Goal: Information Seeking & Learning: Learn about a topic

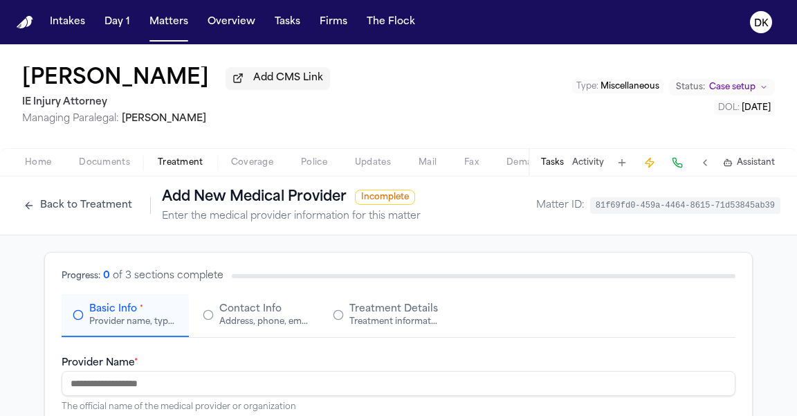
click at [111, 204] on button "Back to Treatment" at bounding box center [78, 205] width 122 height 22
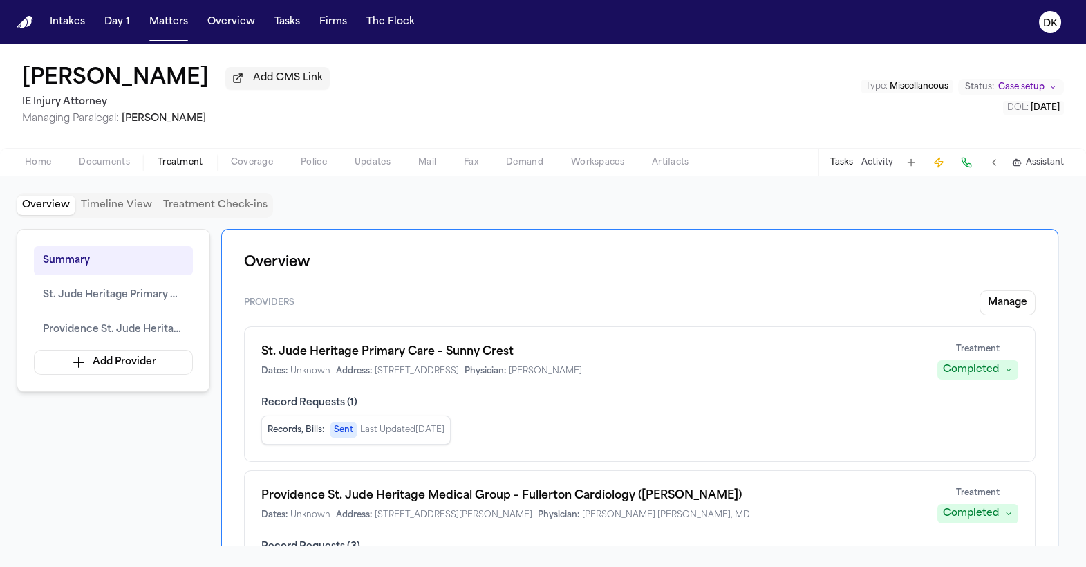
click at [796, 158] on button "Activity" at bounding box center [878, 162] width 32 height 11
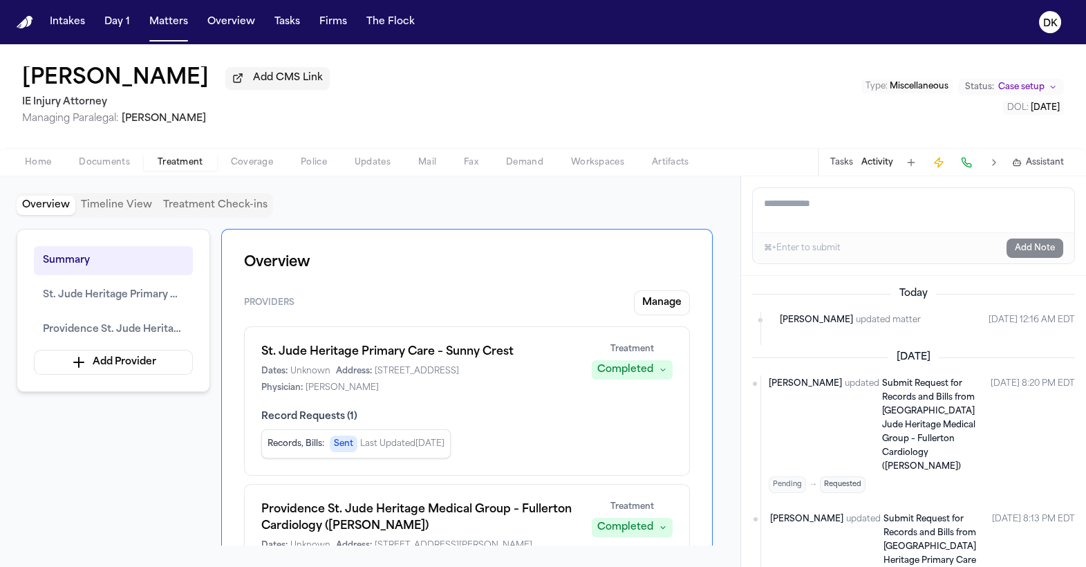
click at [796, 167] on button "Tasks" at bounding box center [842, 162] width 23 height 11
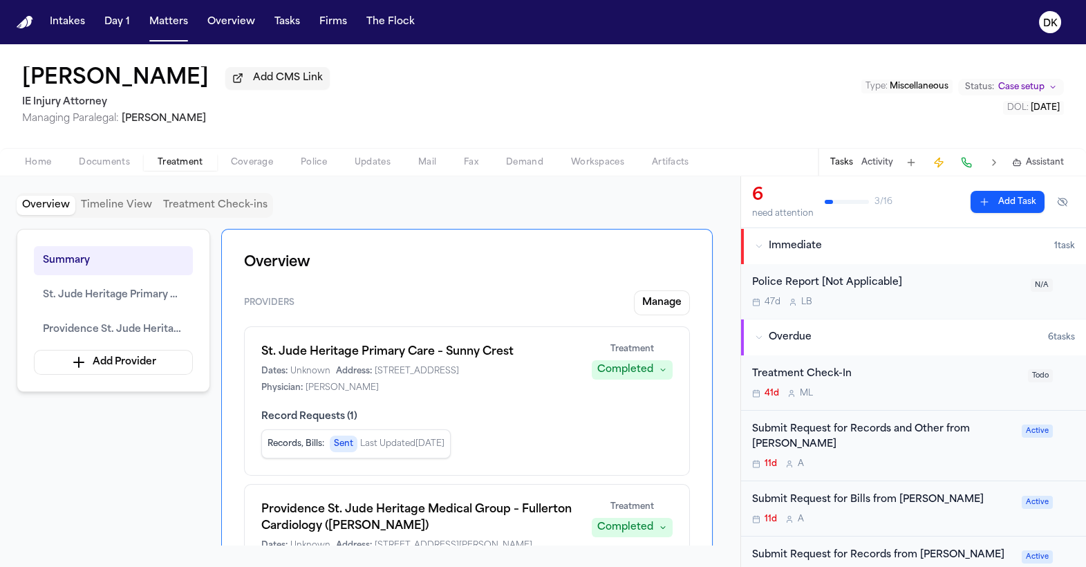
click at [796, 167] on button "Activity" at bounding box center [878, 162] width 32 height 11
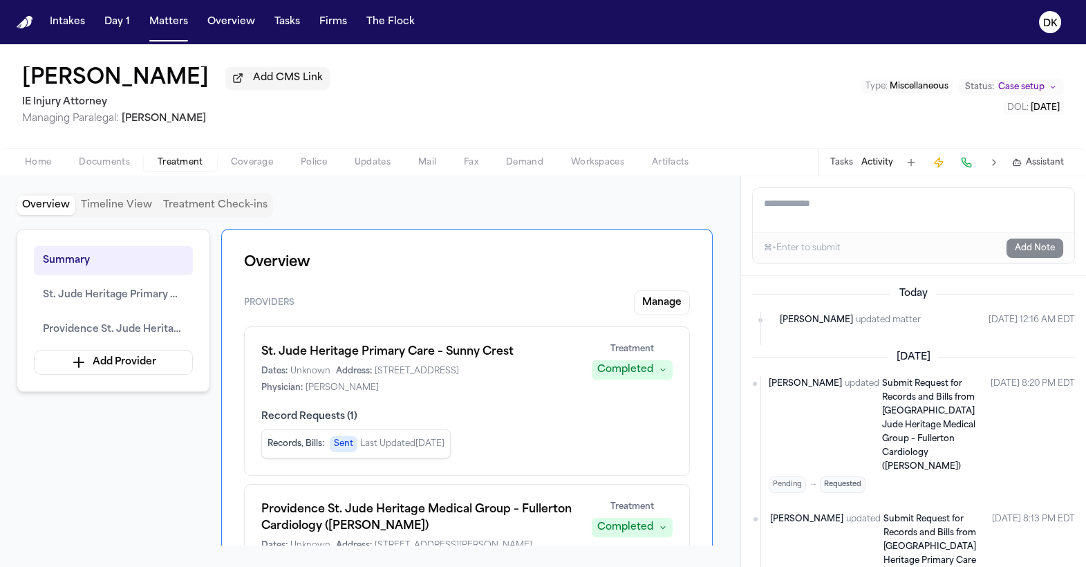
click at [367, 161] on span "Updates" at bounding box center [373, 162] width 36 height 11
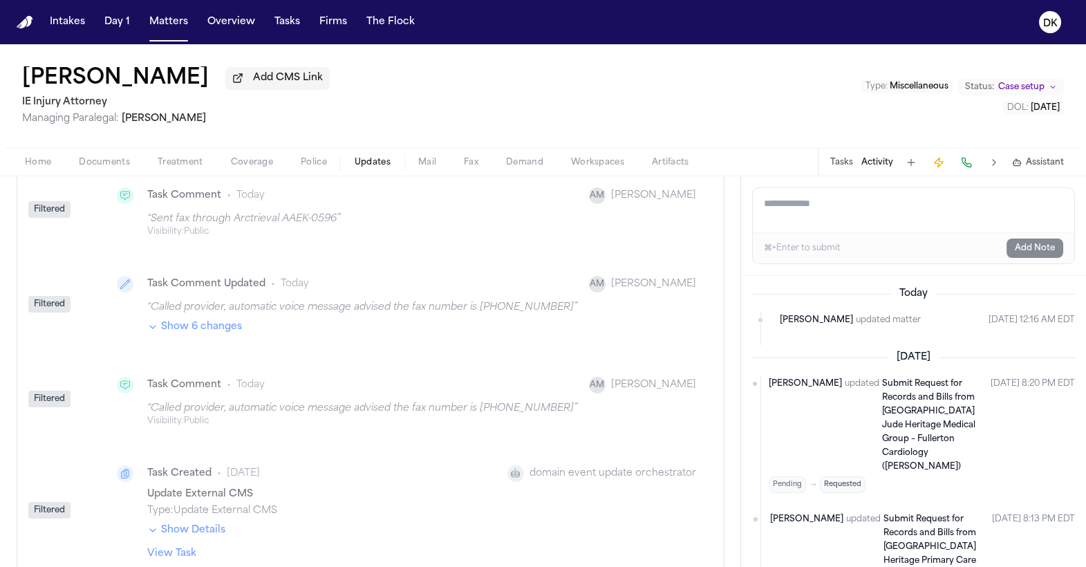
scroll to position [718, 0]
click at [308, 415] on div "Task Comment • [DATE] AM [PERSON_NAME] “ Called provider, automatic voice messa…" at bounding box center [403, 400] width 607 height 77
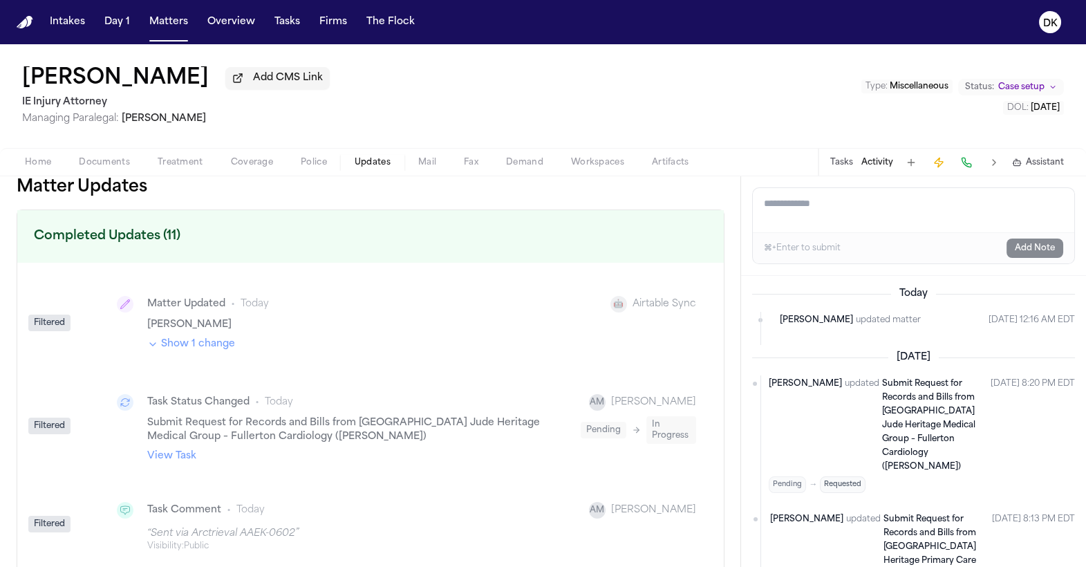
click at [796, 165] on button at bounding box center [994, 162] width 19 height 19
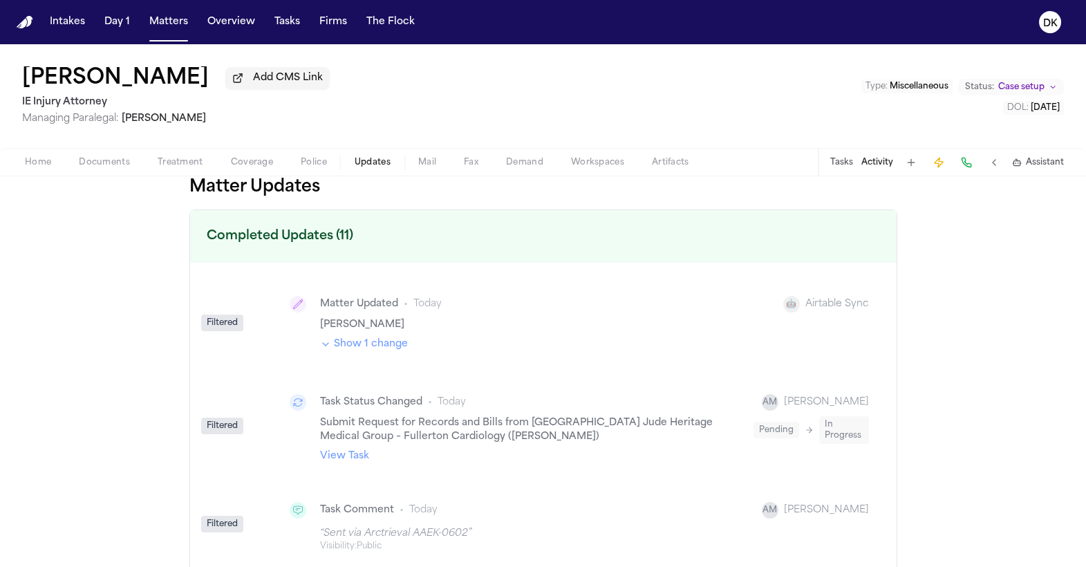
click at [383, 358] on div "Matter Updated • [DATE] 🤖 Airtable Sync [PERSON_NAME] Show 1 change" at bounding box center [576, 322] width 607 height 87
click at [381, 350] on button "Show 1 change" at bounding box center [364, 344] width 88 height 14
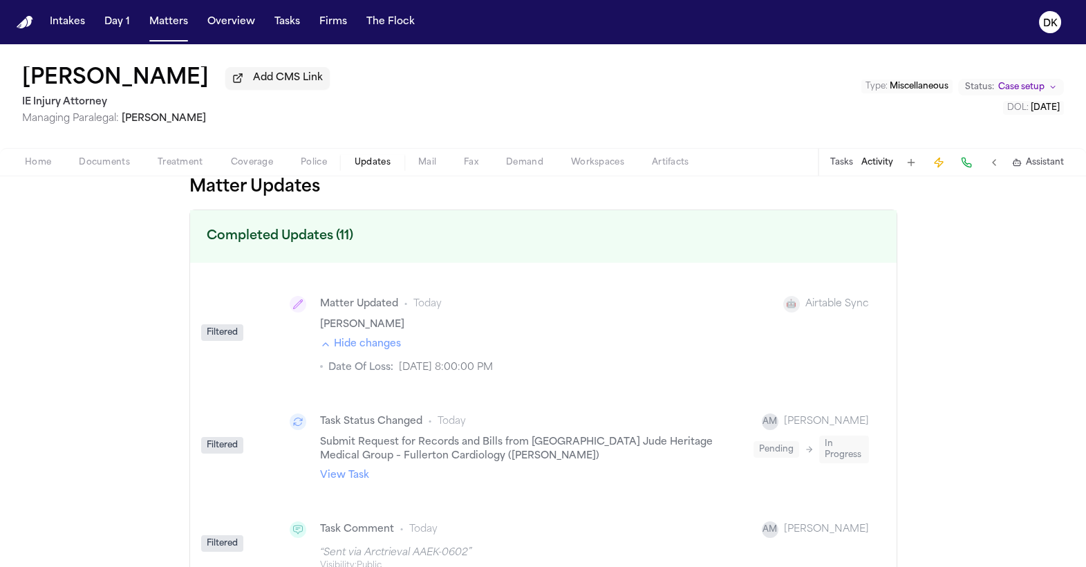
click at [380, 349] on button "Hide changes" at bounding box center [360, 344] width 81 height 14
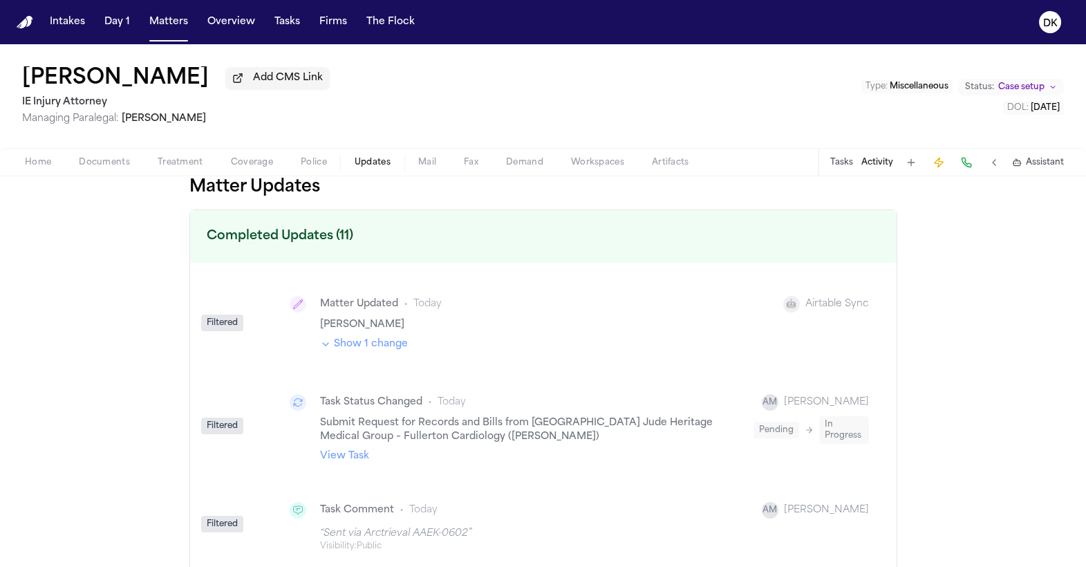
click at [380, 349] on button "Show 1 change" at bounding box center [364, 344] width 88 height 14
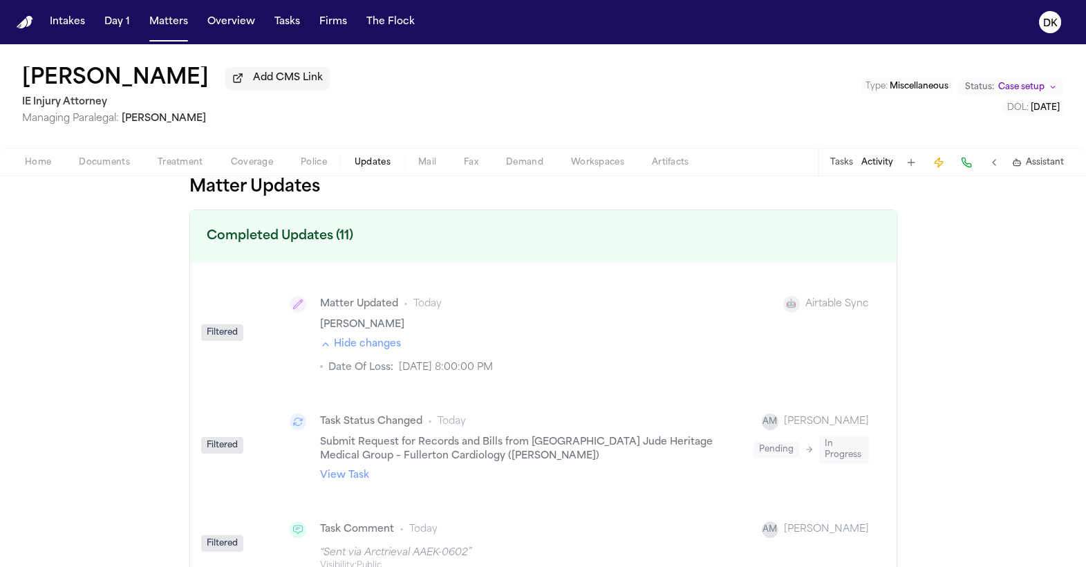
click at [380, 349] on button "Hide changes" at bounding box center [360, 344] width 81 height 14
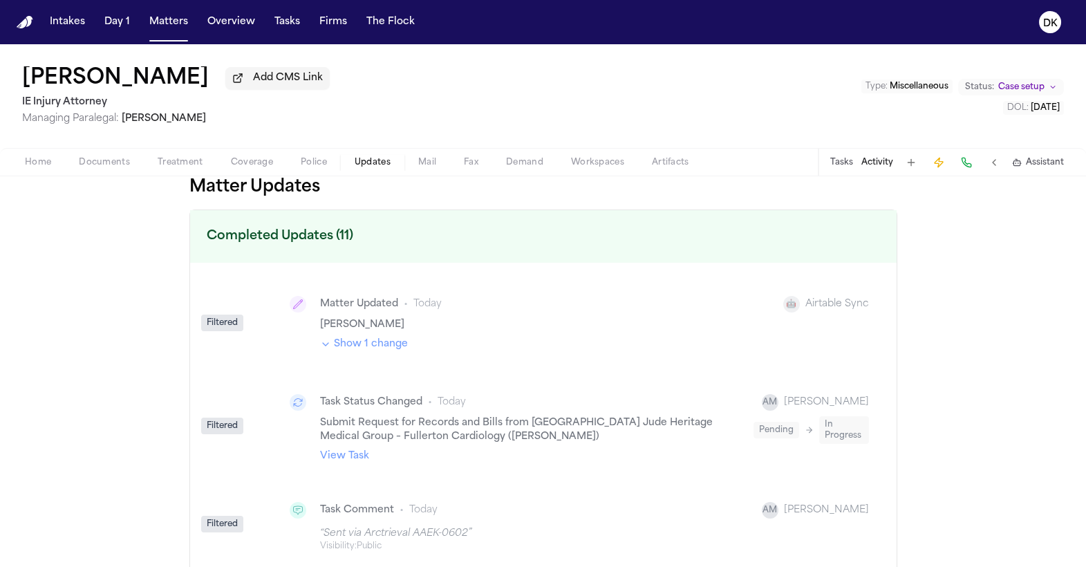
click at [362, 415] on link "View Task" at bounding box center [344, 456] width 49 height 14
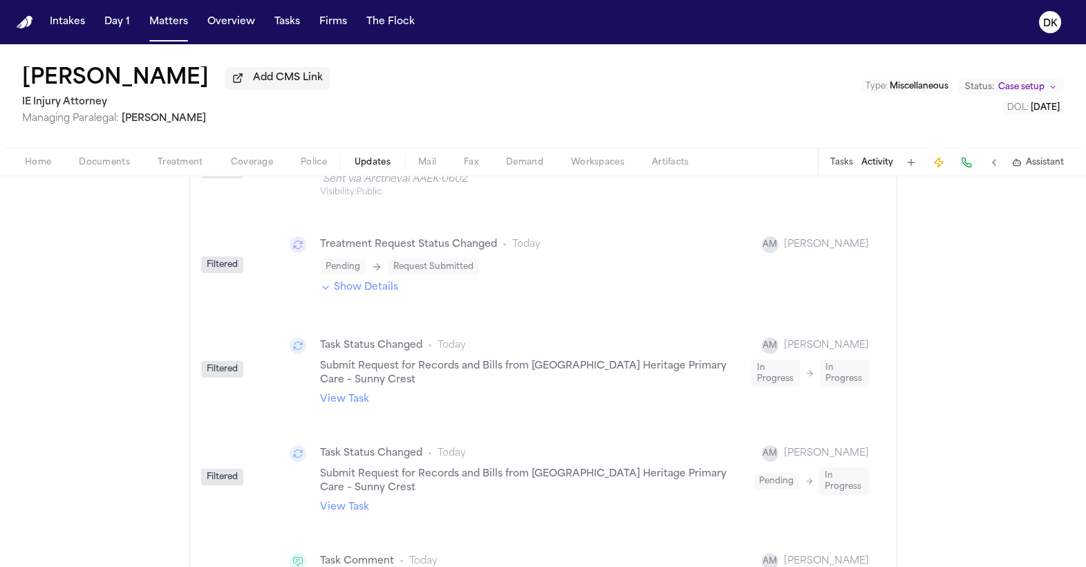
scroll to position [359, 0]
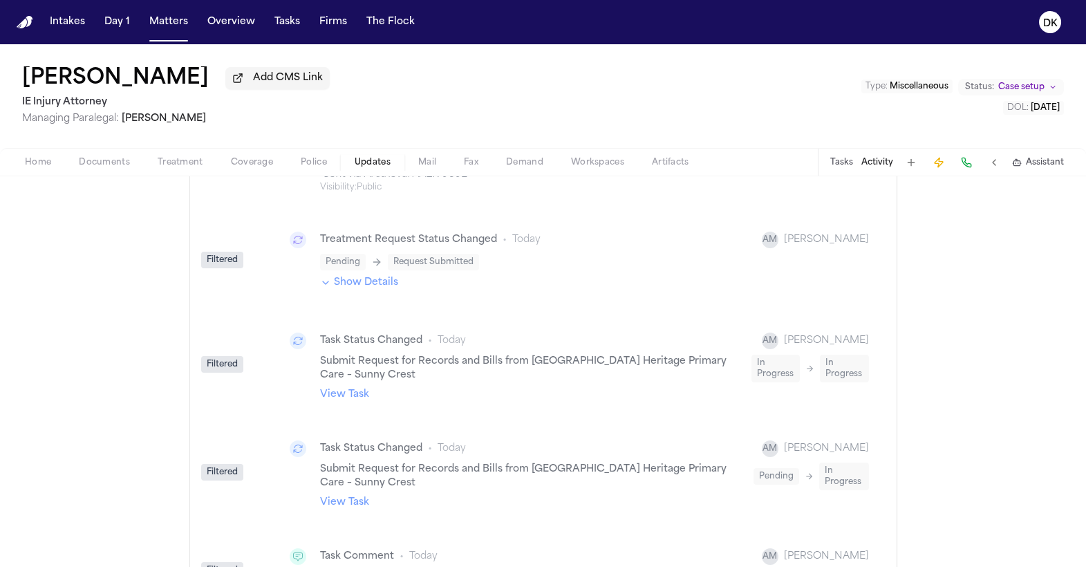
click at [394, 290] on button "Show Details" at bounding box center [359, 283] width 78 height 14
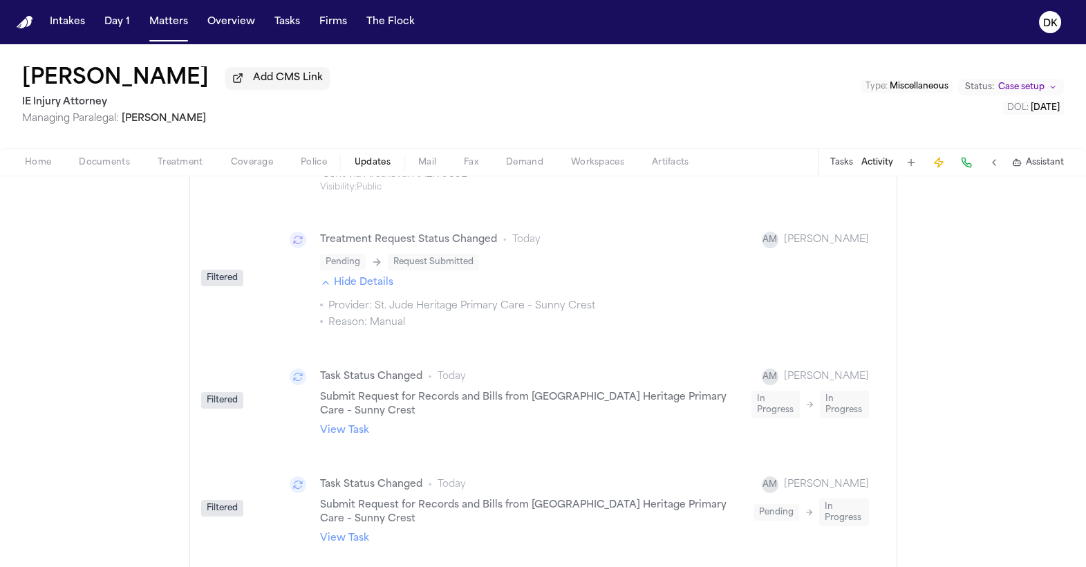
click at [382, 285] on button "Hide Details" at bounding box center [356, 283] width 73 height 14
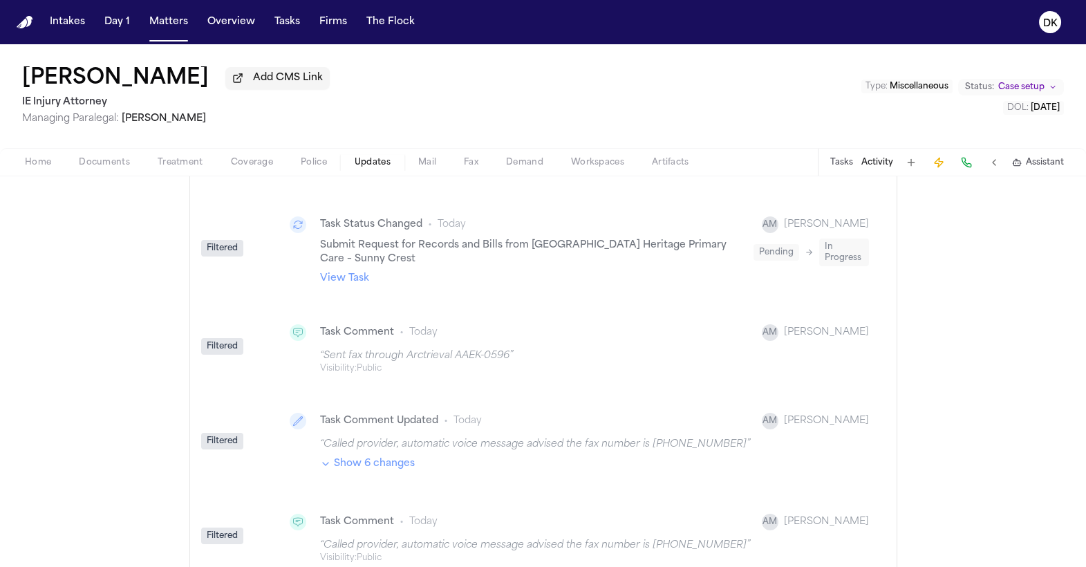
scroll to position [835, 0]
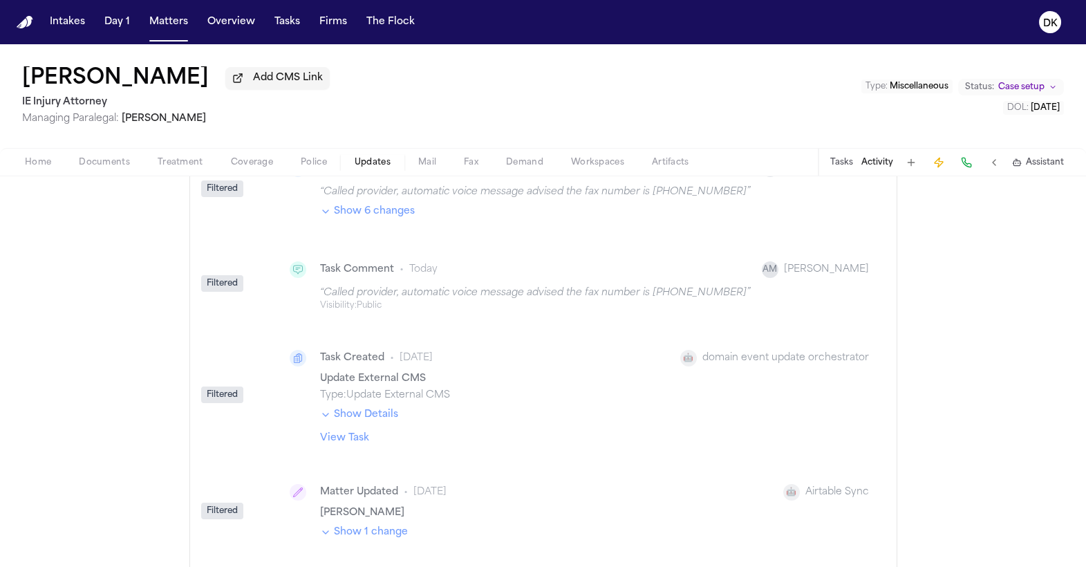
click at [369, 415] on div "Show Details" at bounding box center [594, 417] width 549 height 18
click at [369, 413] on button "Show Details" at bounding box center [359, 415] width 78 height 14
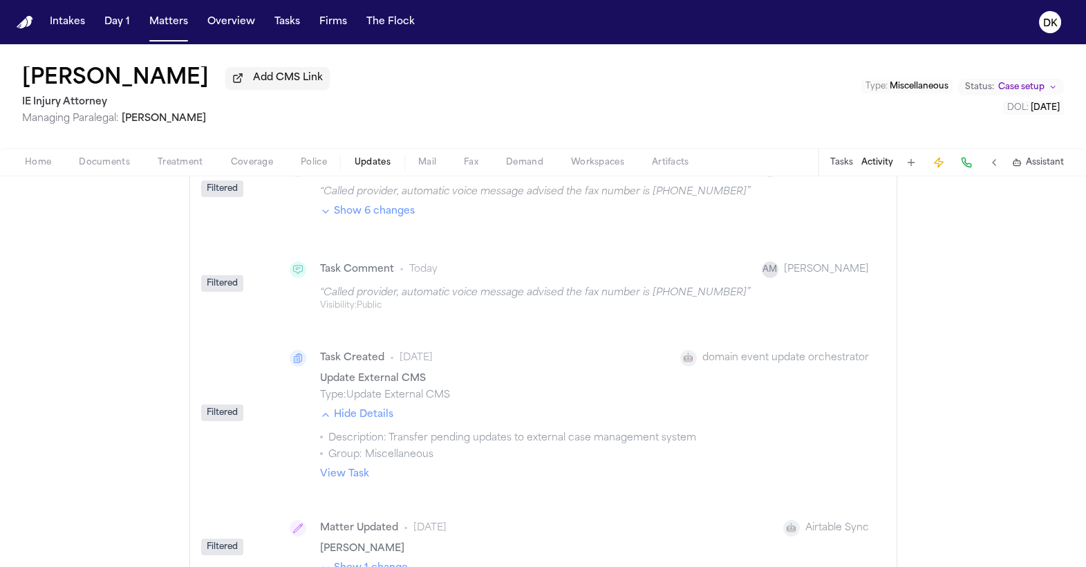
click at [369, 413] on button "Hide Details" at bounding box center [356, 415] width 73 height 14
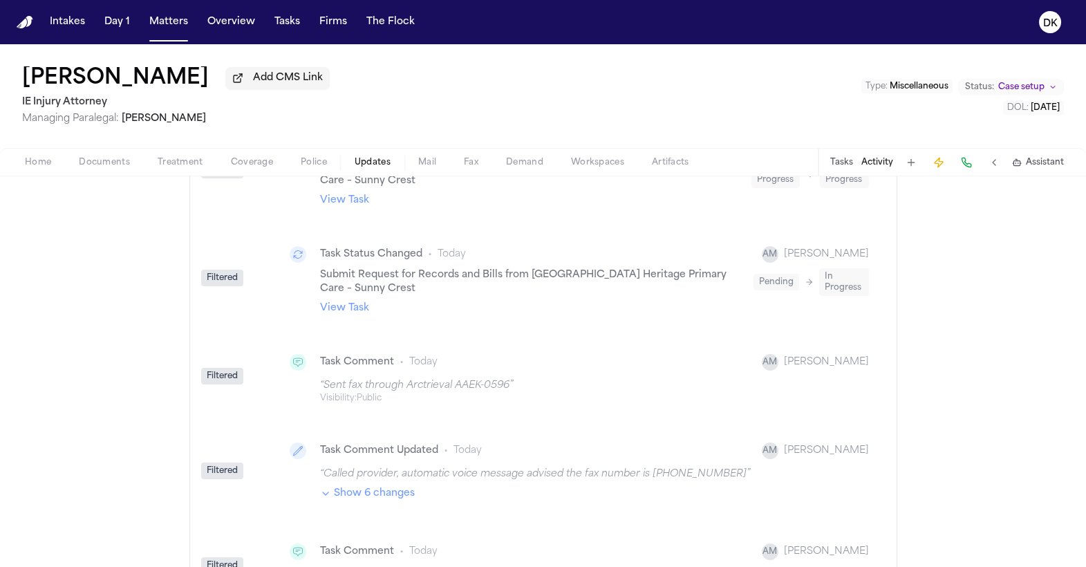
scroll to position [0, 0]
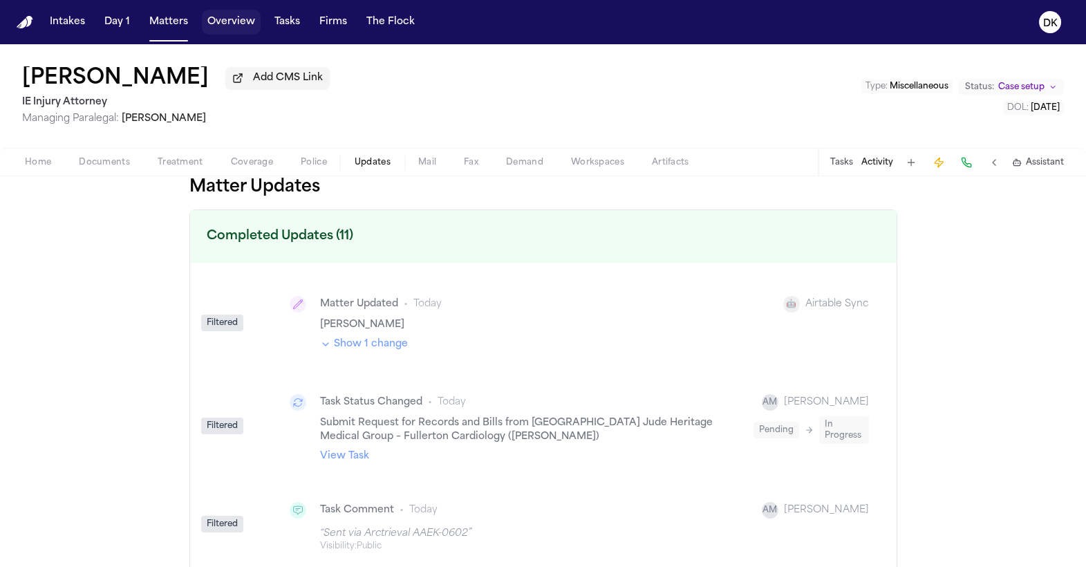
click at [203, 10] on button "Overview" at bounding box center [231, 22] width 59 height 25
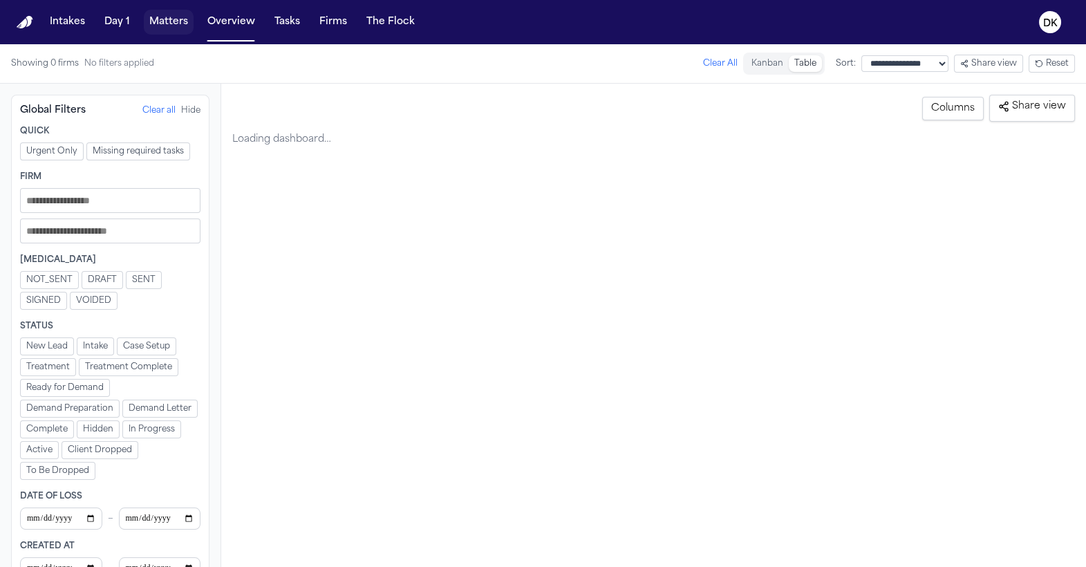
click at [171, 21] on button "Matters" at bounding box center [169, 22] width 50 height 25
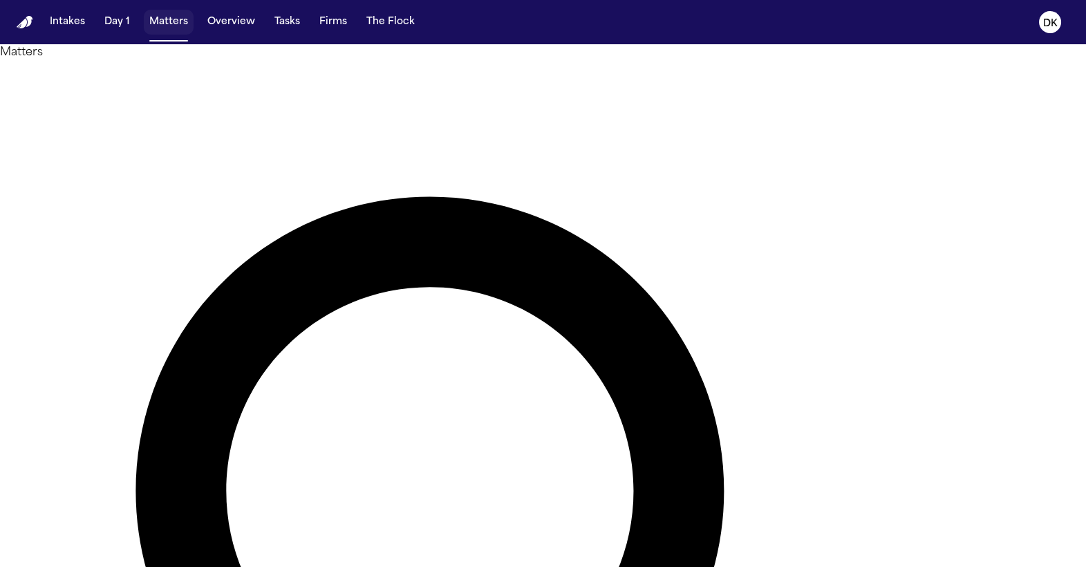
click at [171, 21] on button "Matters" at bounding box center [169, 22] width 50 height 25
click at [224, 24] on button "Overview" at bounding box center [231, 22] width 59 height 25
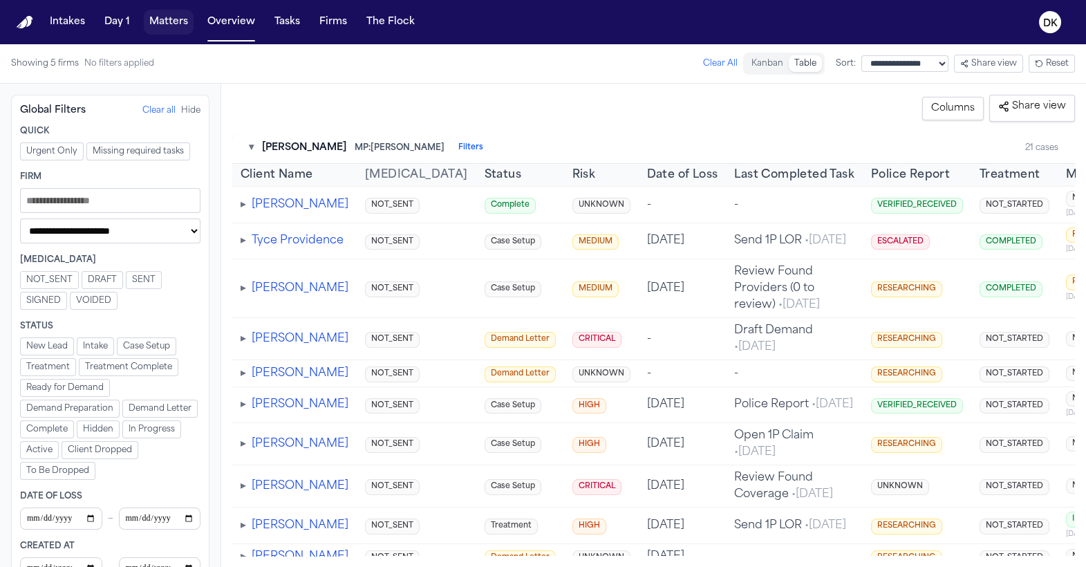
click at [157, 28] on button "Matters" at bounding box center [169, 22] width 50 height 25
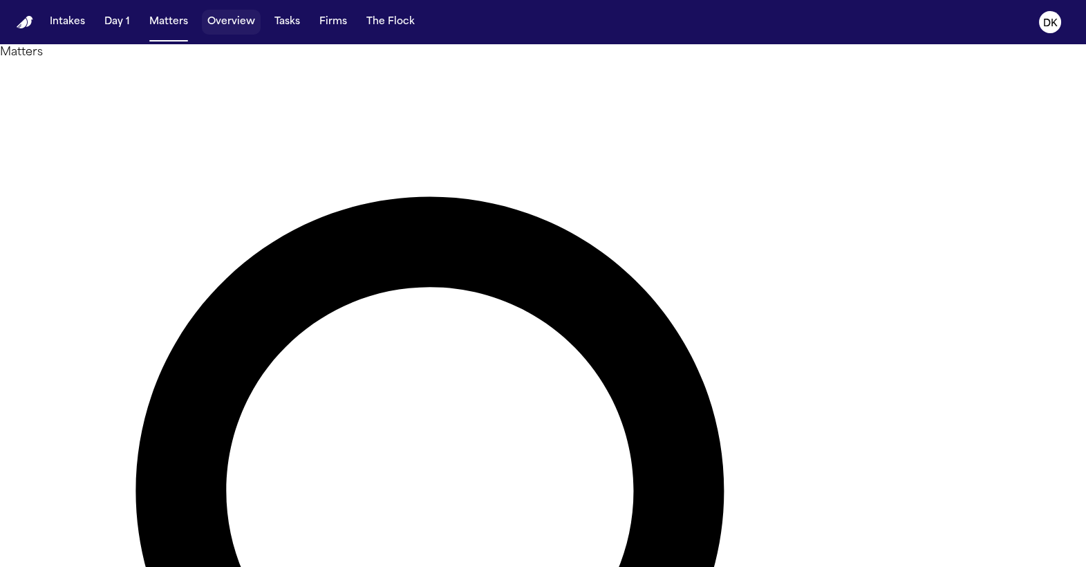
click at [211, 21] on button "Overview" at bounding box center [231, 22] width 59 height 25
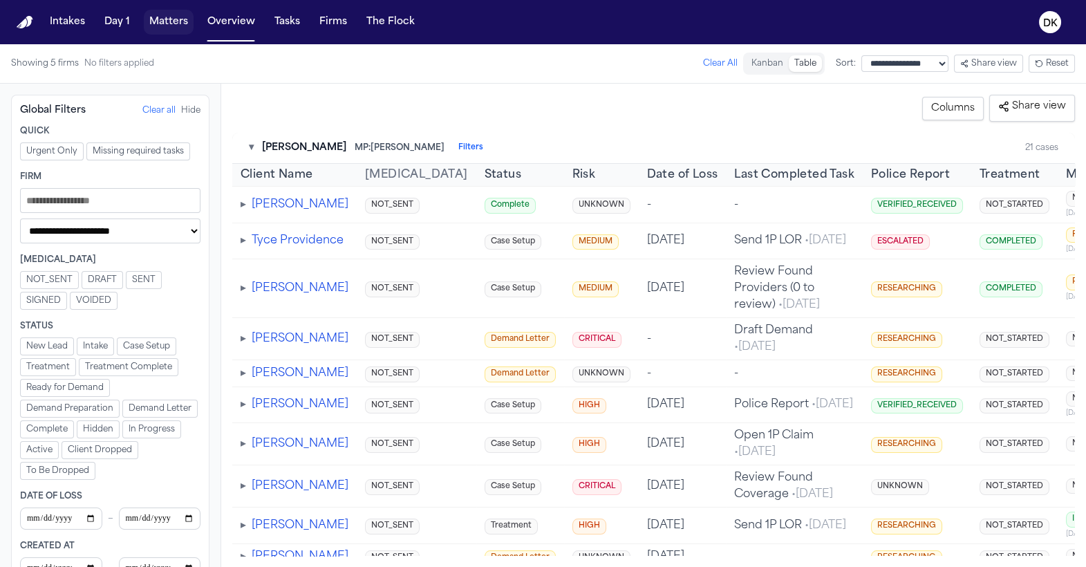
click at [169, 27] on button "Matters" at bounding box center [169, 22] width 50 height 25
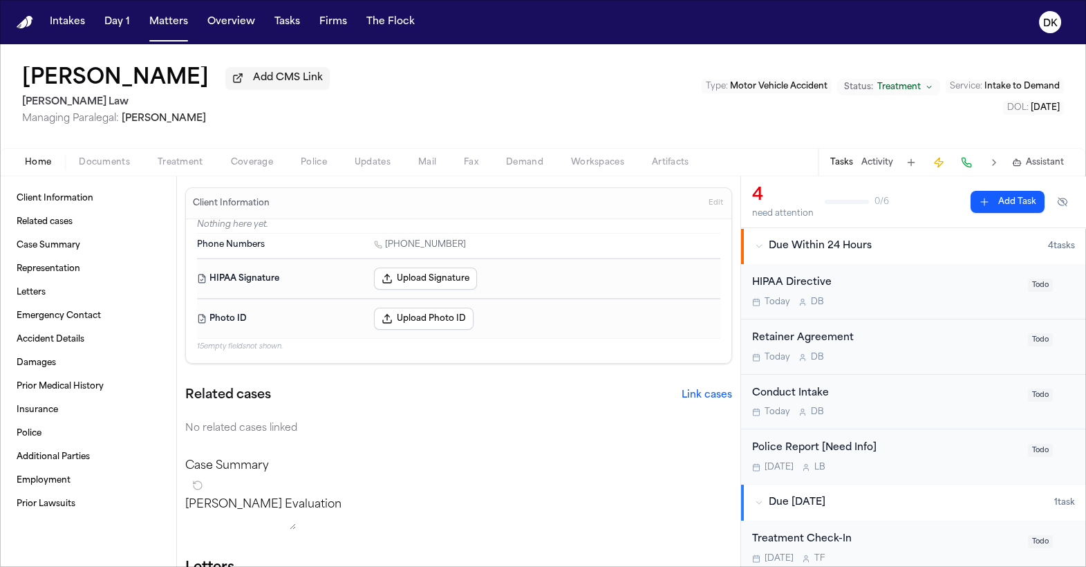
click at [109, 283] on div "Client Information Related cases Case Summary Representation Letters Emergency …" at bounding box center [88, 351] width 154 height 328
click at [91, 275] on link "Representation" at bounding box center [88, 269] width 154 height 22
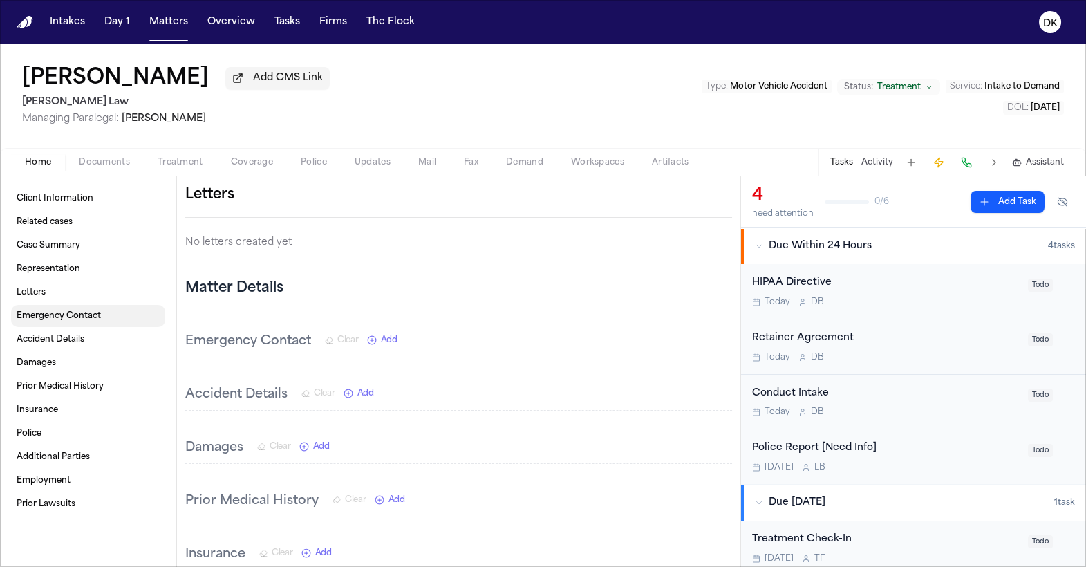
click at [76, 309] on link "Emergency Contact" at bounding box center [88, 316] width 154 height 22
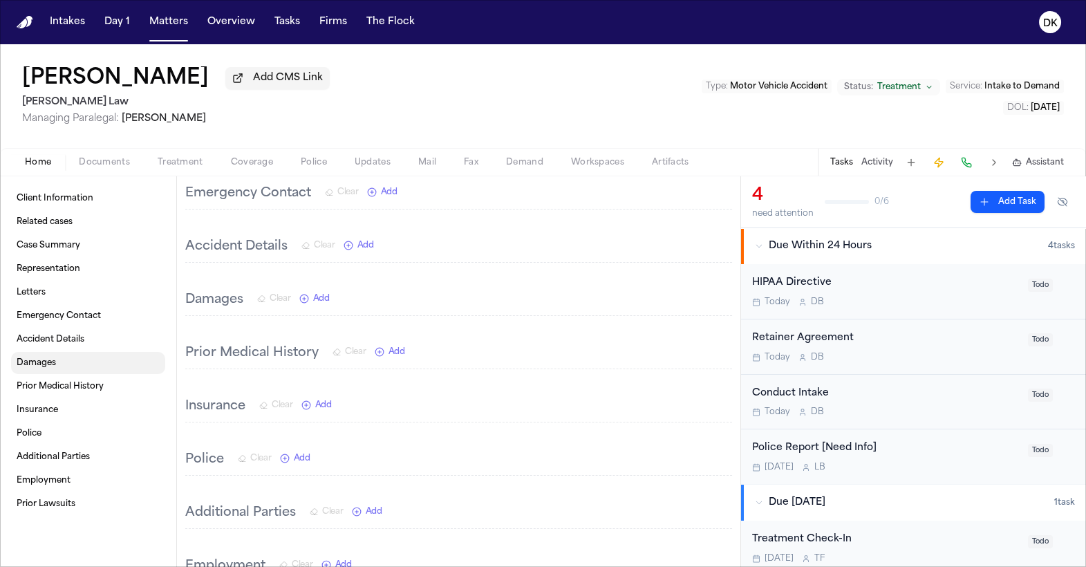
click at [77, 374] on link "Damages" at bounding box center [88, 363] width 154 height 22
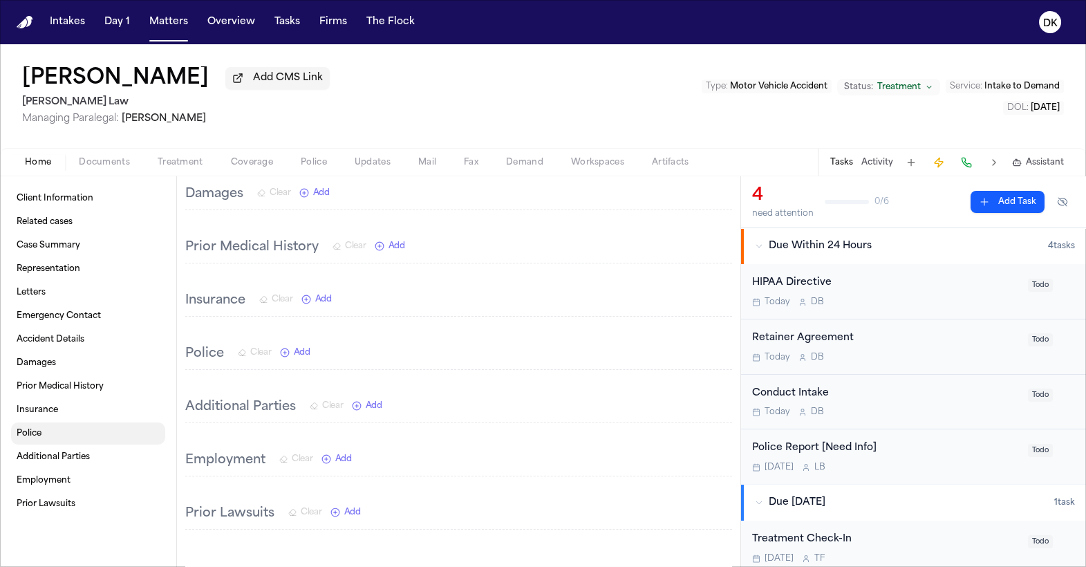
click at [74, 415] on link "Police" at bounding box center [88, 434] width 154 height 22
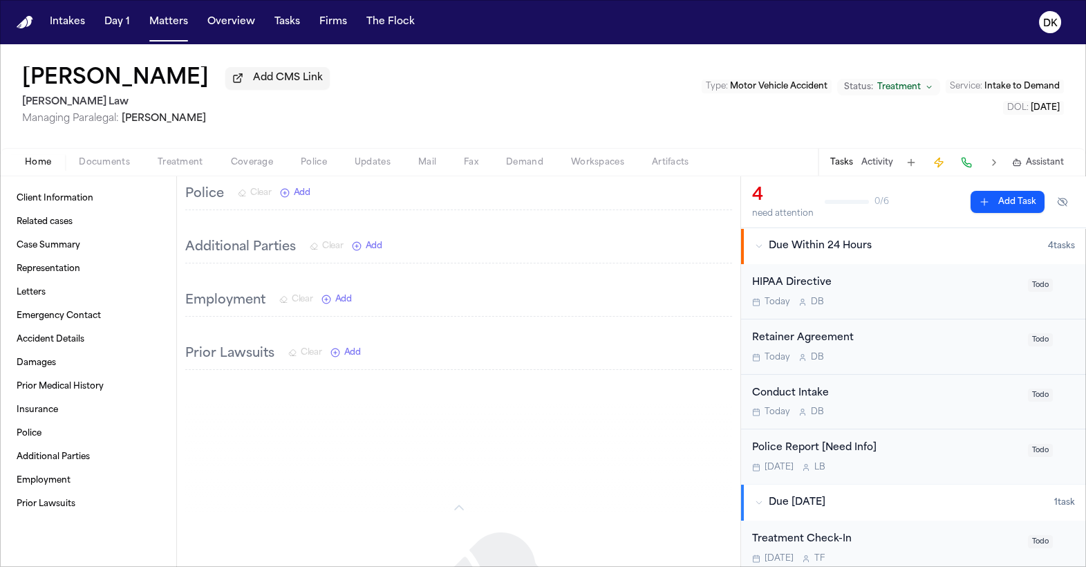
click at [83, 349] on link "Accident Details" at bounding box center [88, 339] width 154 height 22
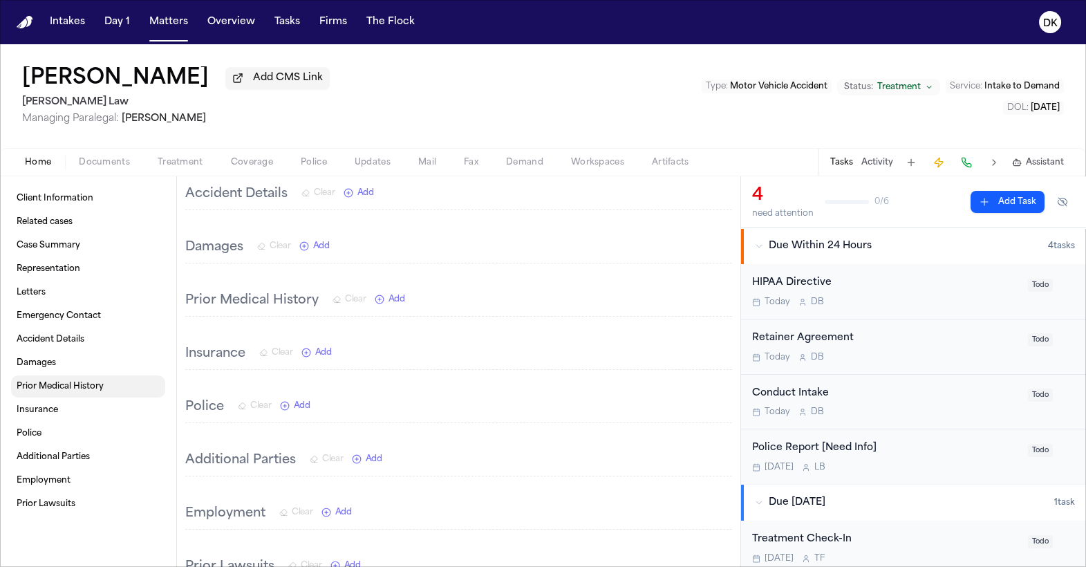
click at [82, 395] on link "Prior Medical History" at bounding box center [88, 386] width 154 height 22
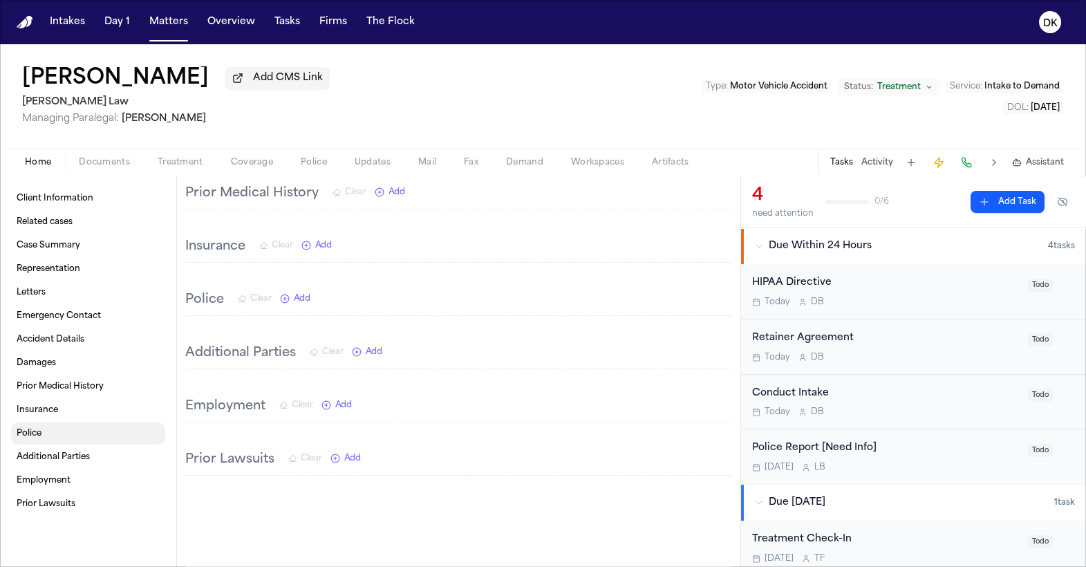
click at [78, 415] on link "Police" at bounding box center [88, 434] width 154 height 22
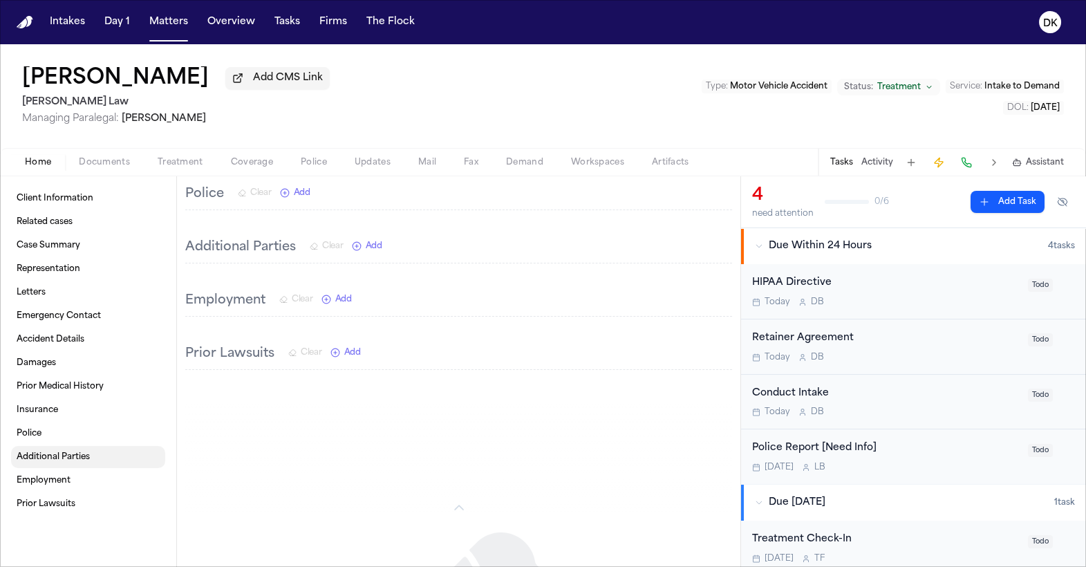
click at [75, 415] on link "Additional Parties" at bounding box center [88, 457] width 154 height 22
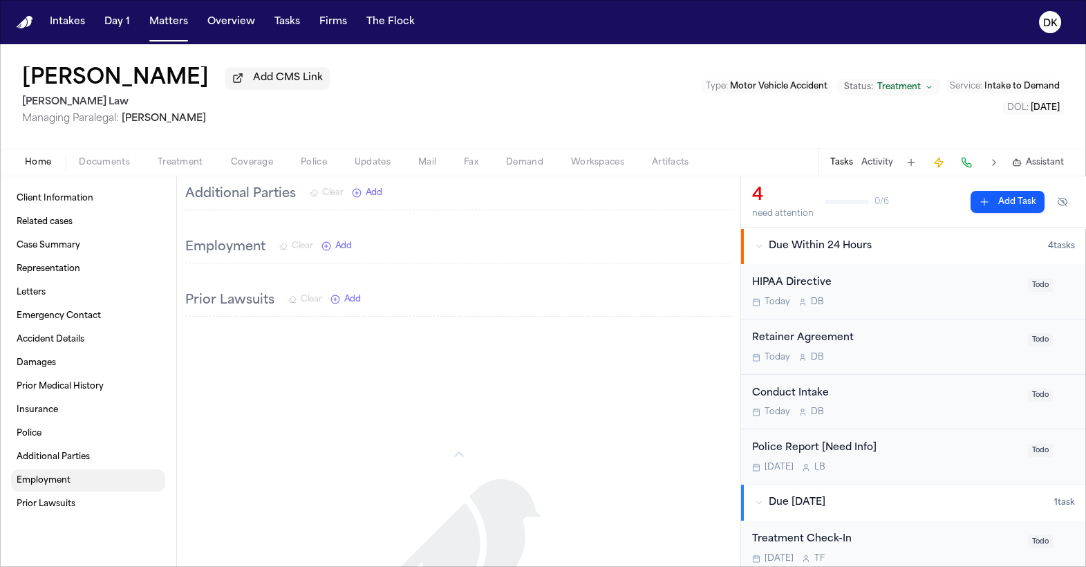
click at [76, 415] on link "Employment" at bounding box center [88, 481] width 154 height 22
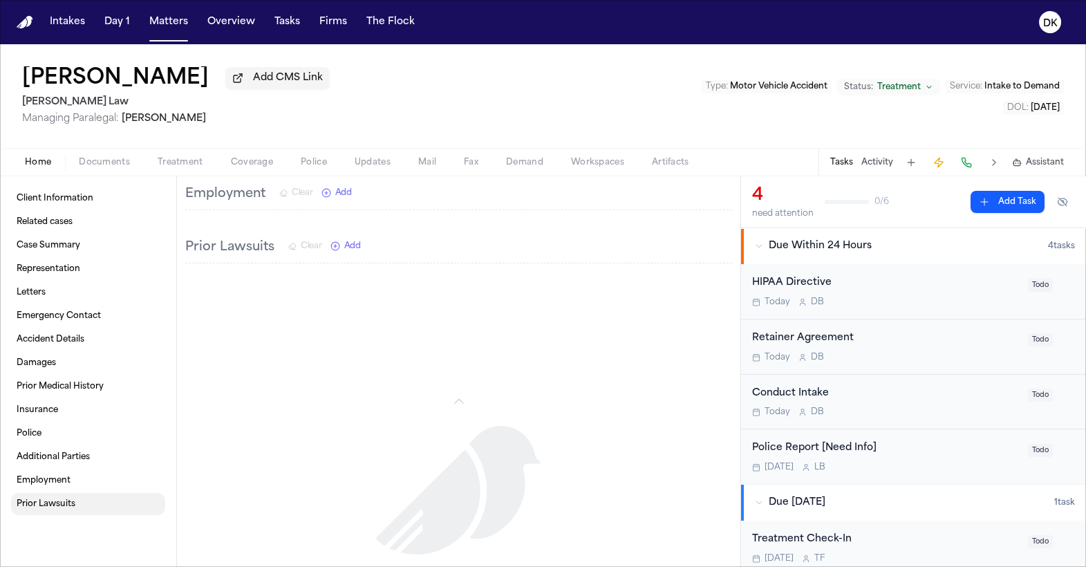
click at [71, 415] on link "Prior Lawsuits" at bounding box center [88, 504] width 154 height 22
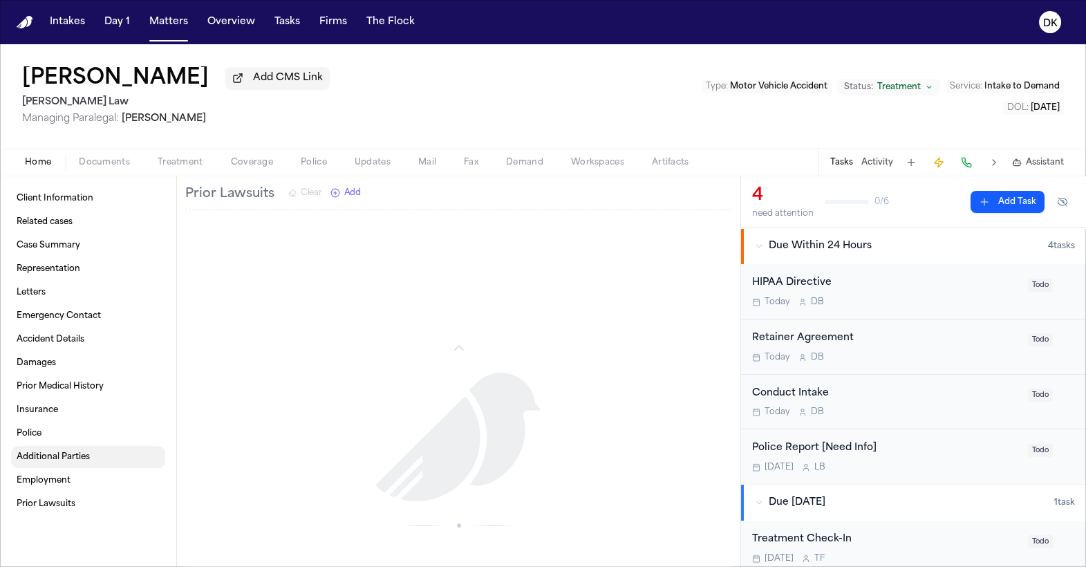
click at [80, 415] on span "Additional Parties" at bounding box center [53, 457] width 73 height 11
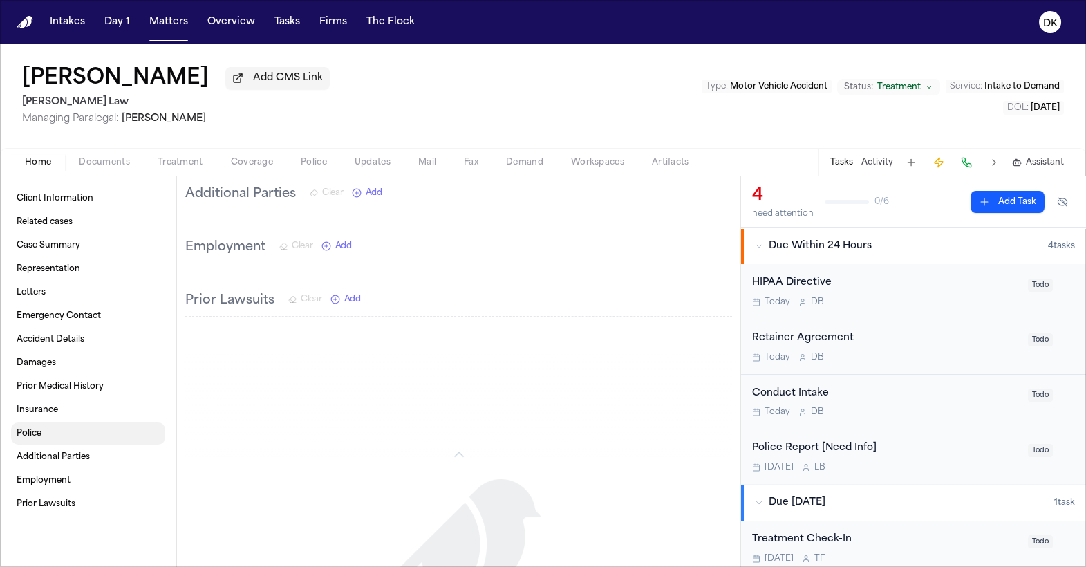
click at [91, 415] on link "Police" at bounding box center [88, 434] width 154 height 22
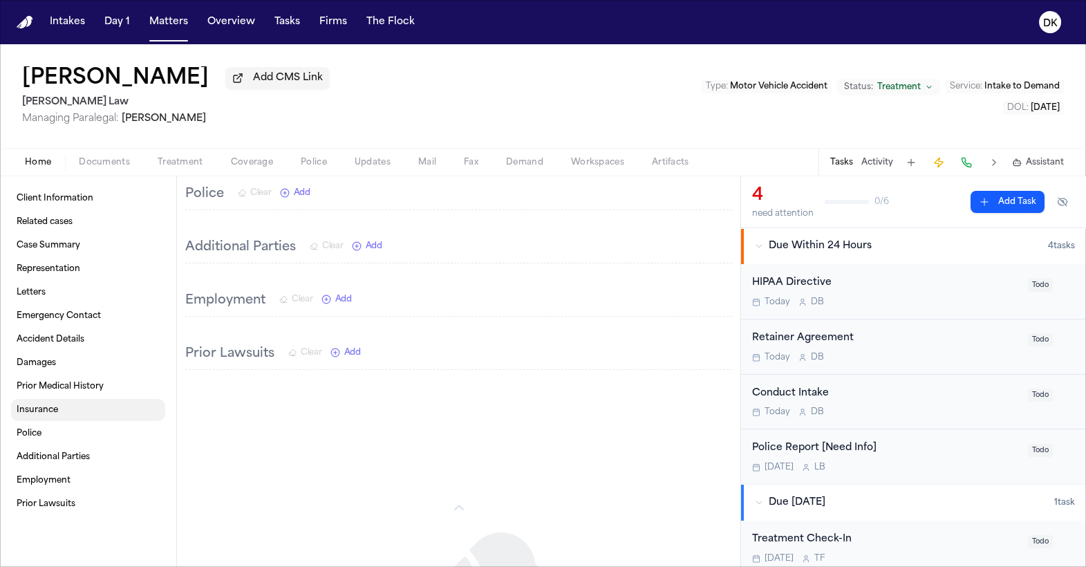
click at [92, 415] on link "Insurance" at bounding box center [88, 410] width 154 height 22
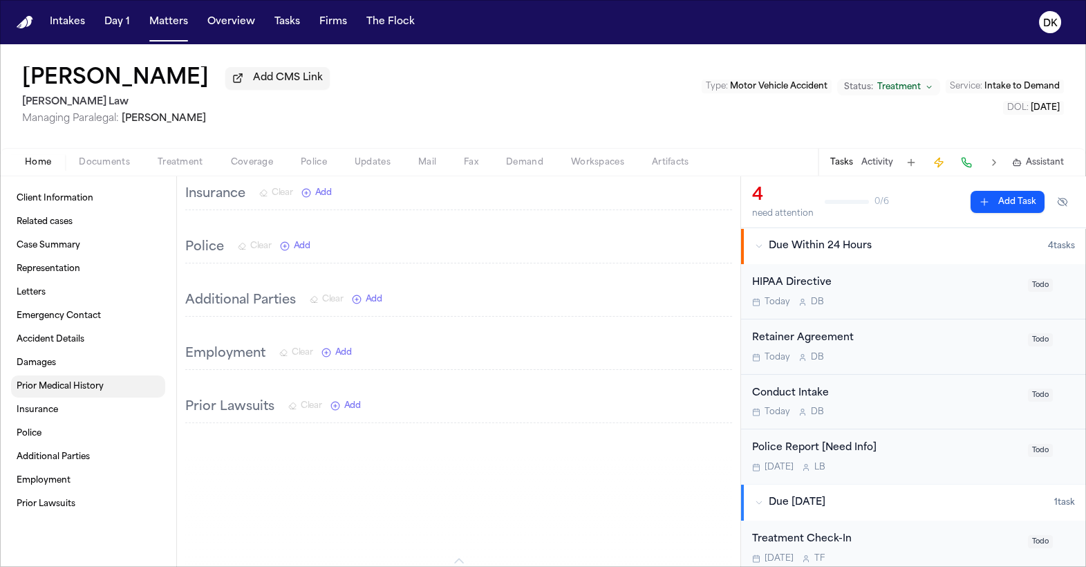
click at [111, 393] on link "Prior Medical History" at bounding box center [88, 386] width 154 height 22
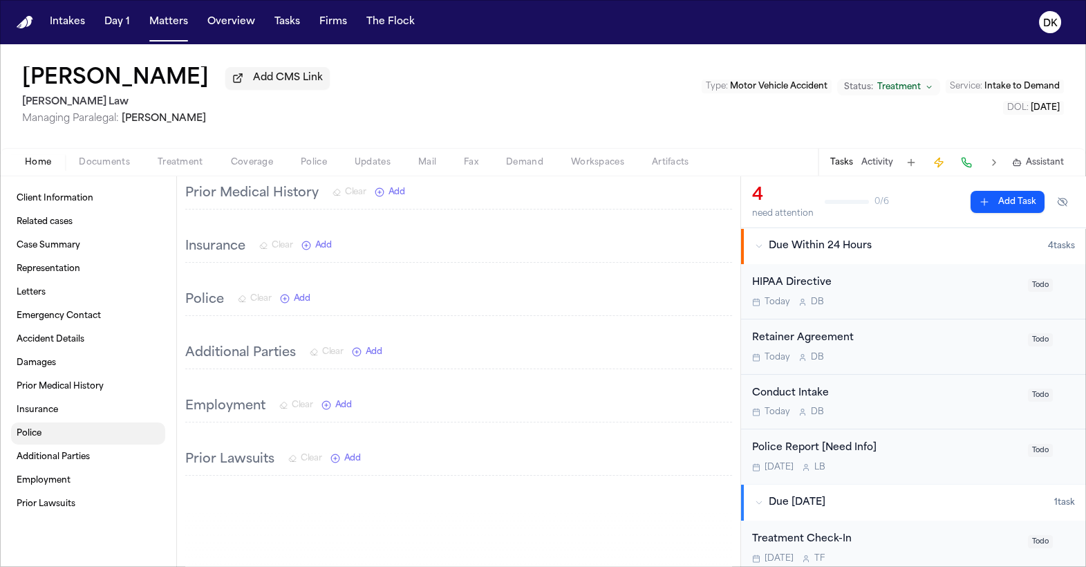
click at [78, 415] on link "Police" at bounding box center [88, 434] width 154 height 22
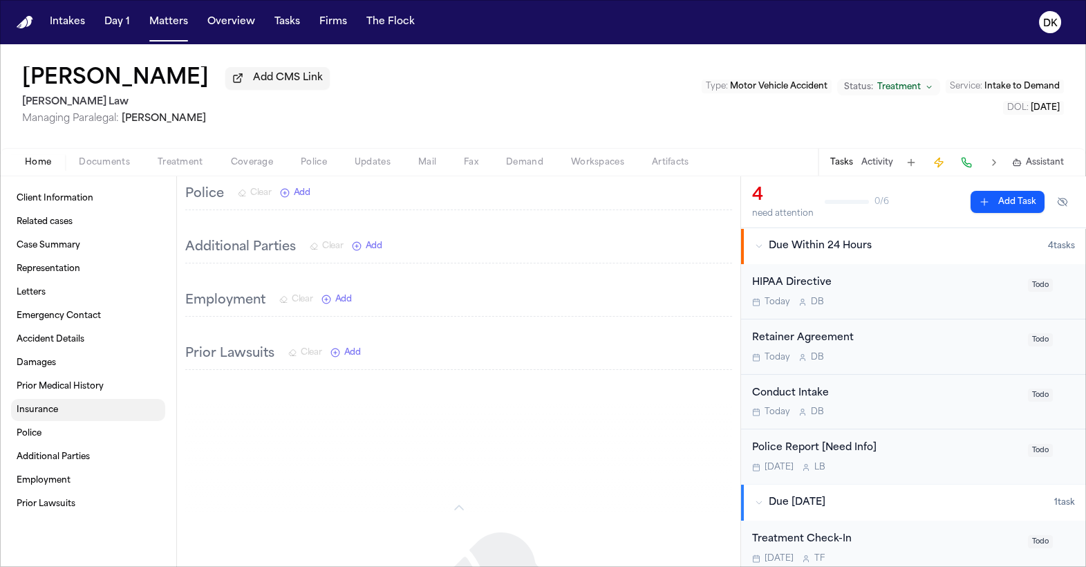
click at [115, 390] on link "Prior Medical History" at bounding box center [88, 386] width 154 height 22
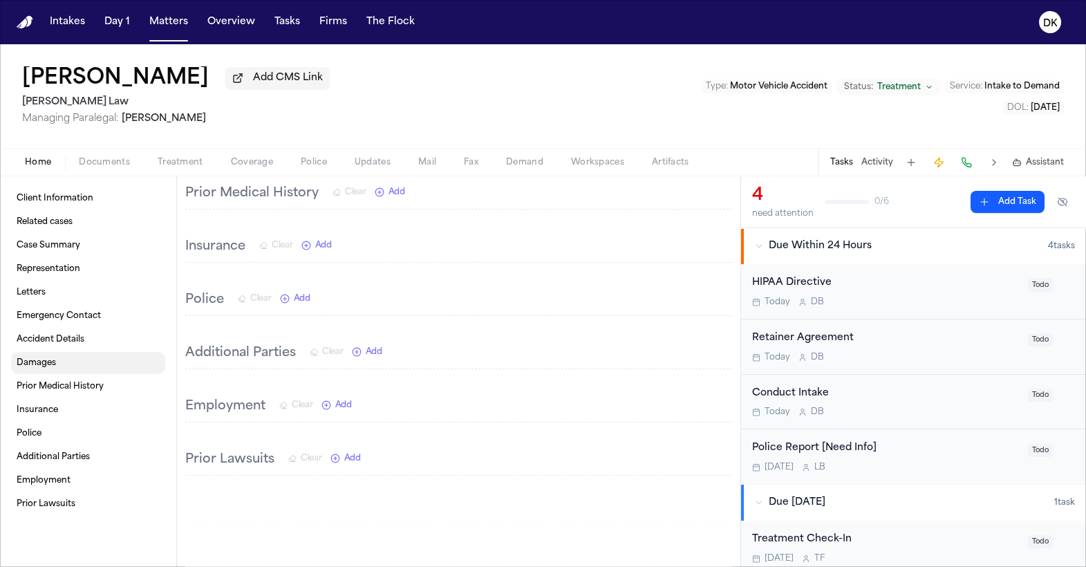
click at [131, 335] on link "Accident Details" at bounding box center [88, 339] width 154 height 22
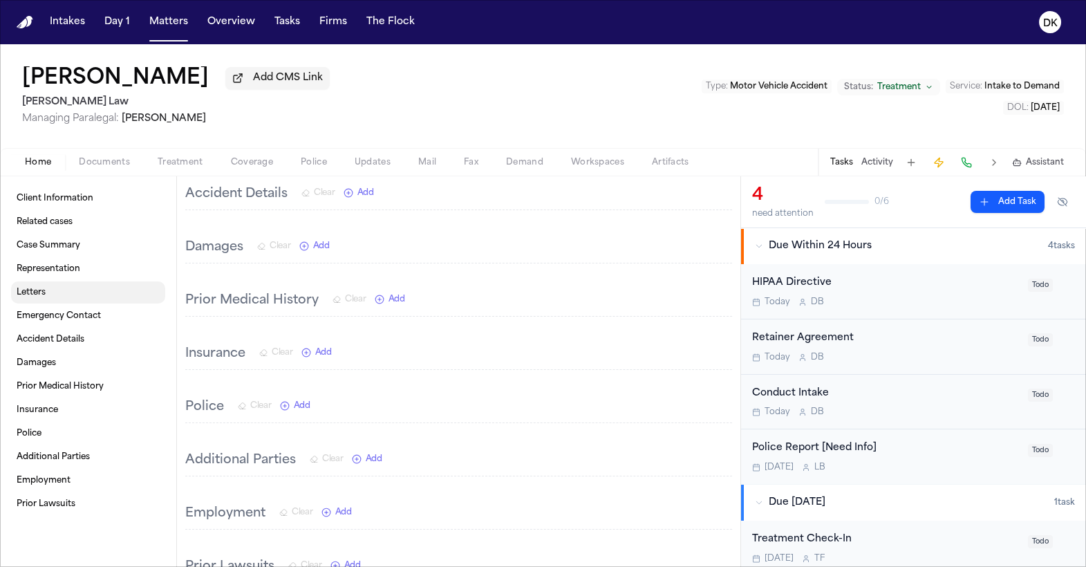
click at [140, 297] on link "Letters" at bounding box center [88, 292] width 154 height 22
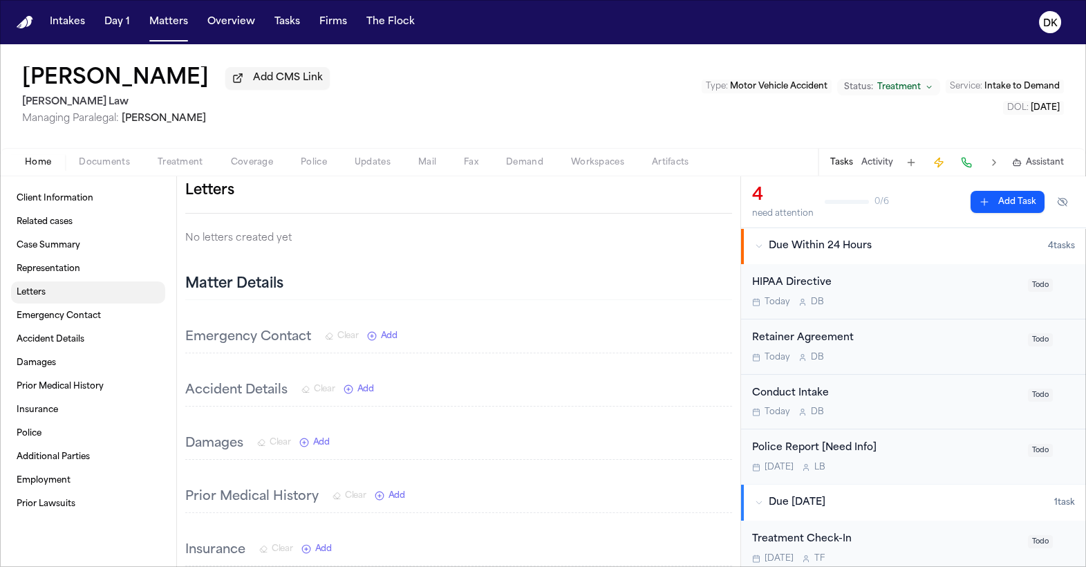
scroll to position [373, 0]
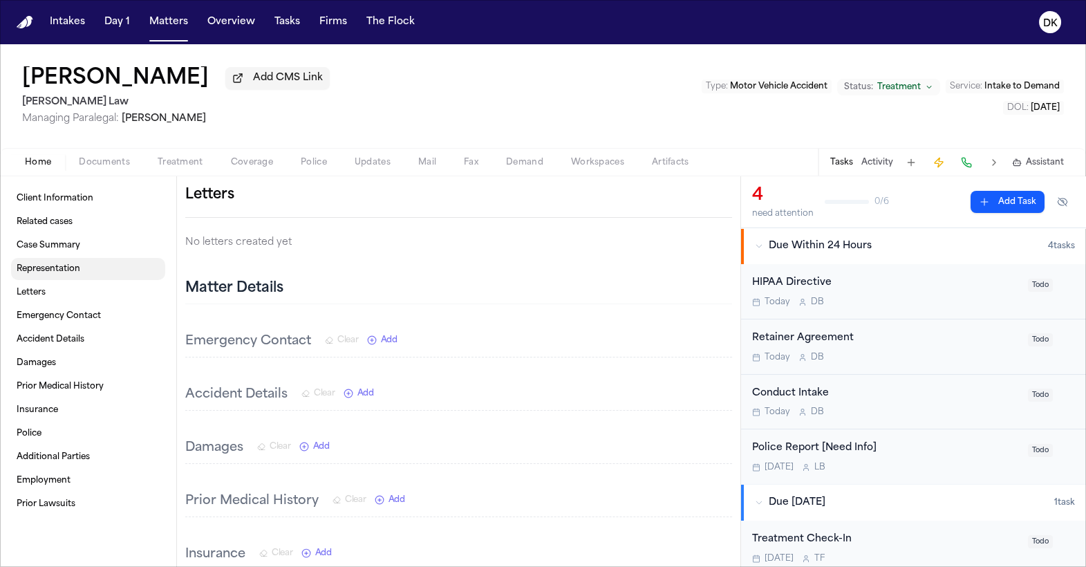
click at [142, 265] on link "Representation" at bounding box center [88, 269] width 154 height 22
click at [131, 212] on div "Client Information Related cases Case Summary Representation Letters Emergency …" at bounding box center [88, 351] width 154 height 328
click at [117, 250] on link "Case Summary" at bounding box center [88, 245] width 154 height 22
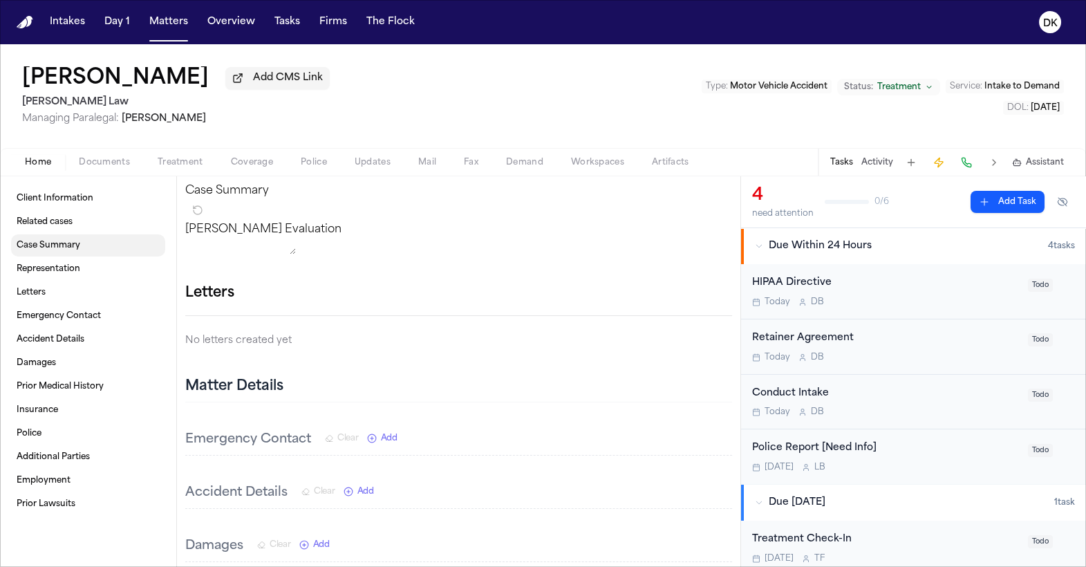
scroll to position [262, 0]
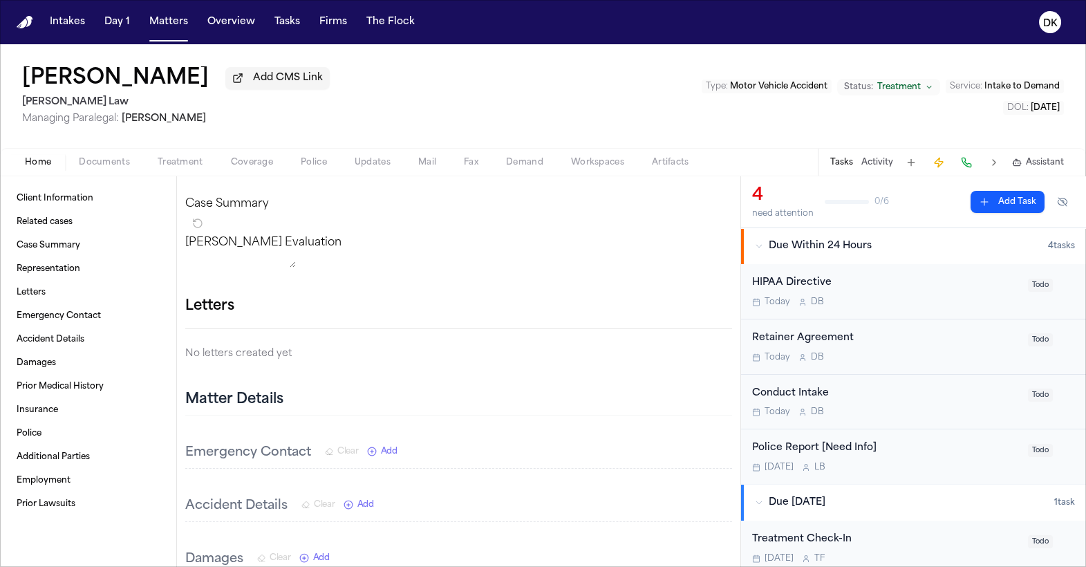
click at [131, 80] on h1 "[PERSON_NAME]" at bounding box center [115, 78] width 187 height 25
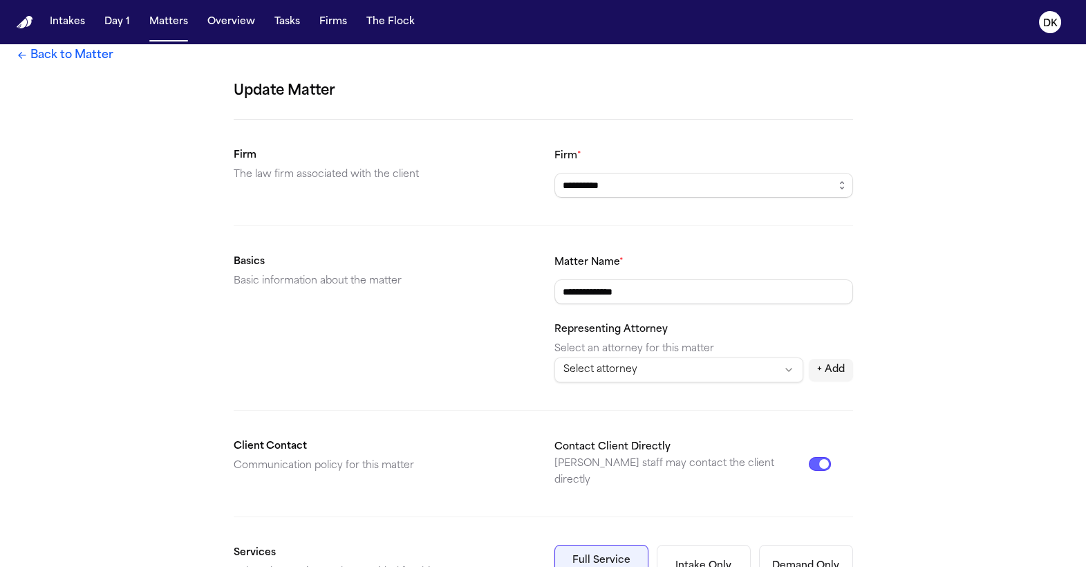
scroll to position [17, 0]
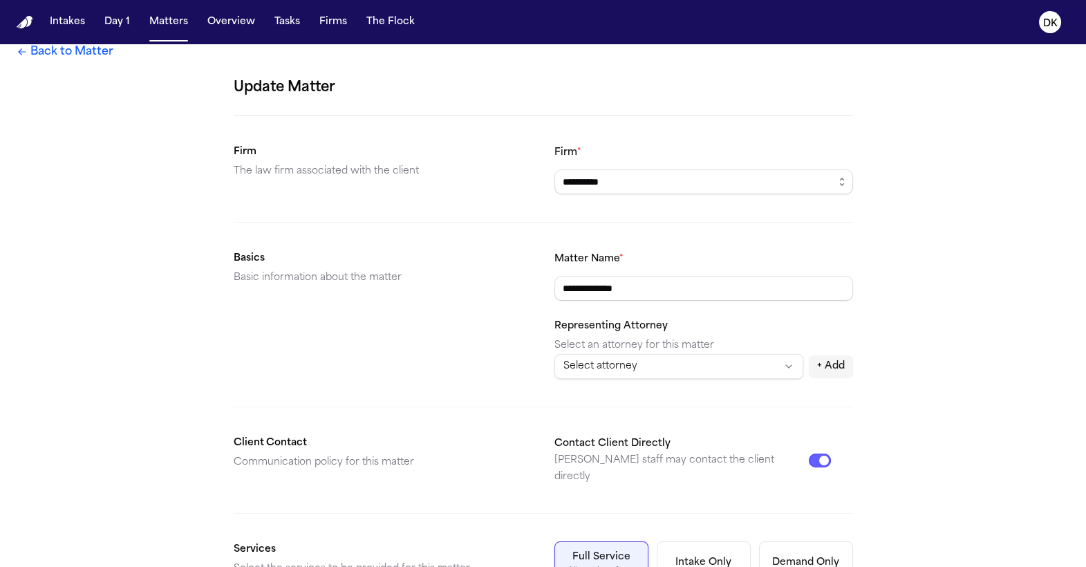
click at [649, 362] on html "**********" at bounding box center [543, 283] width 1086 height 567
click at [551, 405] on form "**********" at bounding box center [544, 554] width 620 height 954
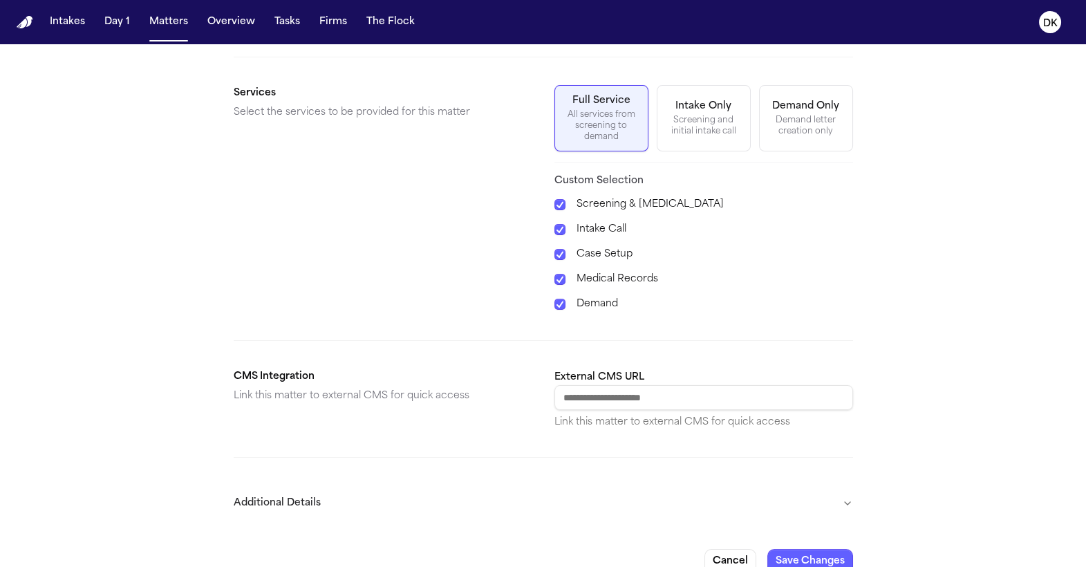
scroll to position [477, 0]
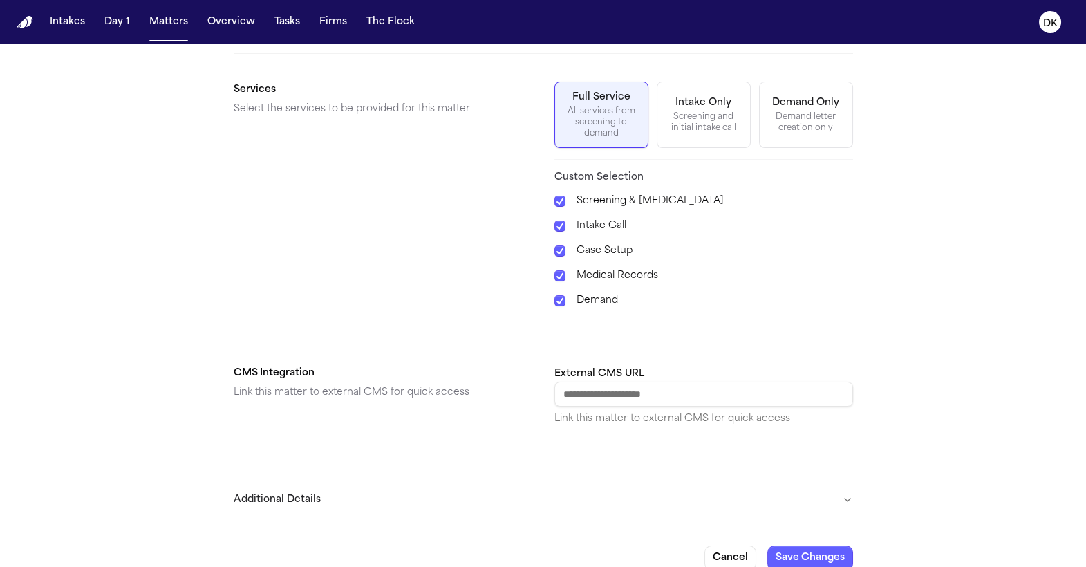
click at [331, 415] on button "Additional Details" at bounding box center [544, 500] width 620 height 36
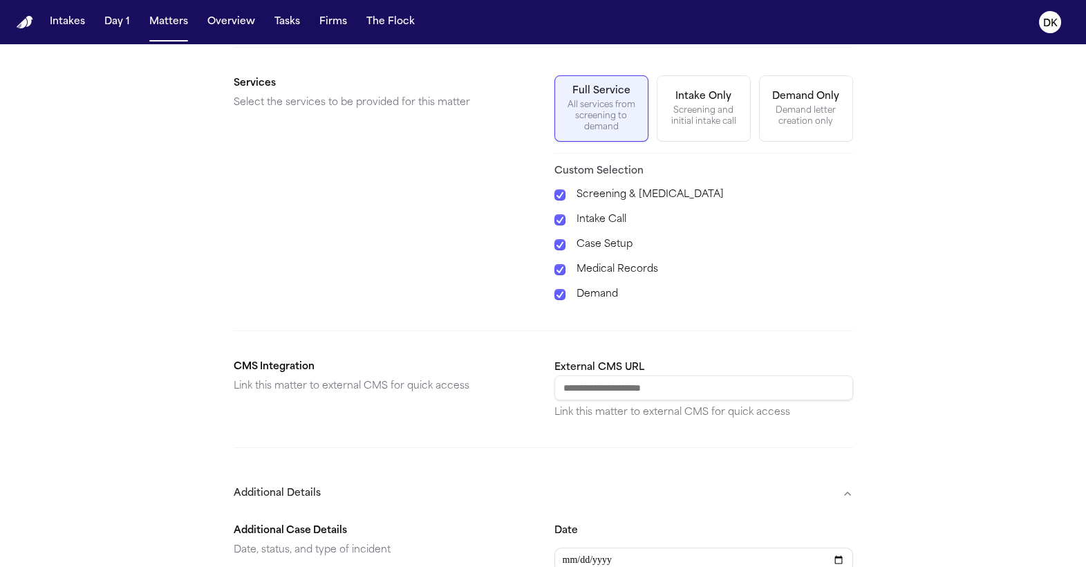
scroll to position [734, 0]
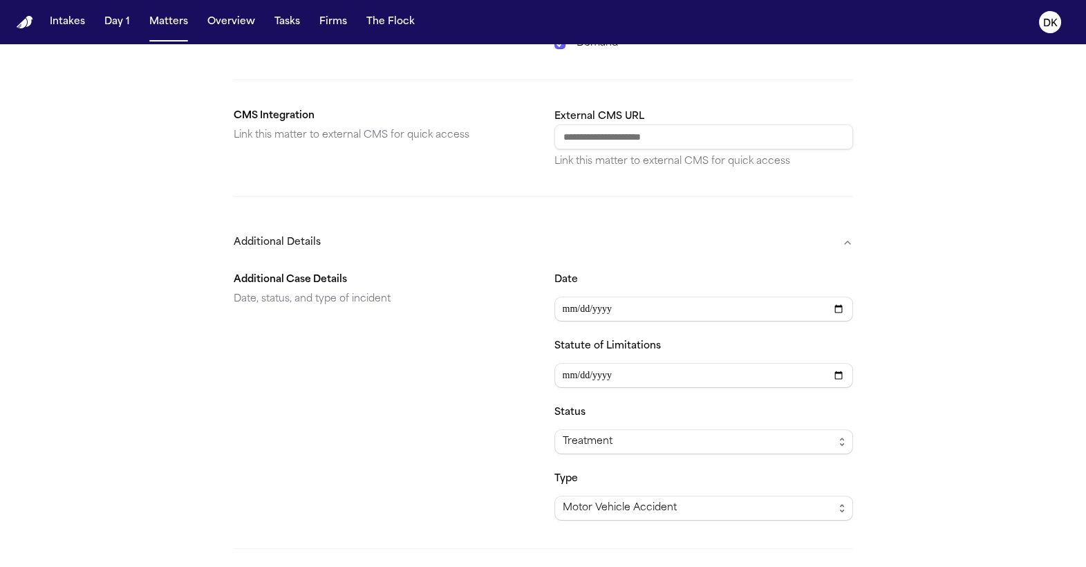
click at [347, 261] on section "**********" at bounding box center [544, 391] width 620 height 260
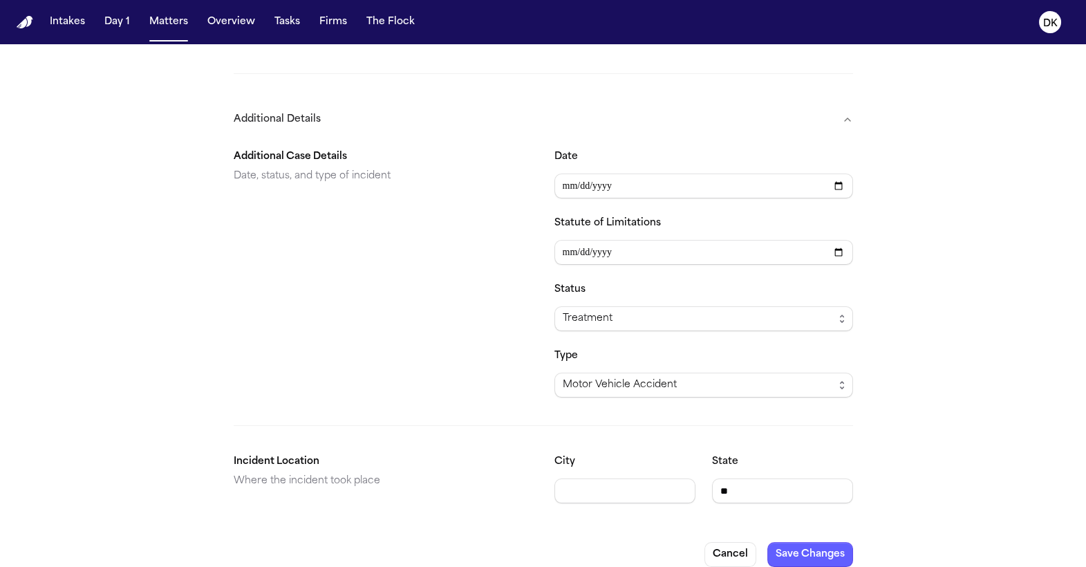
click at [341, 415] on div "**********" at bounding box center [544, 326] width 620 height 377
click at [743, 415] on button "Cancel" at bounding box center [731, 554] width 52 height 25
